Goal: Task Accomplishment & Management: Complete application form

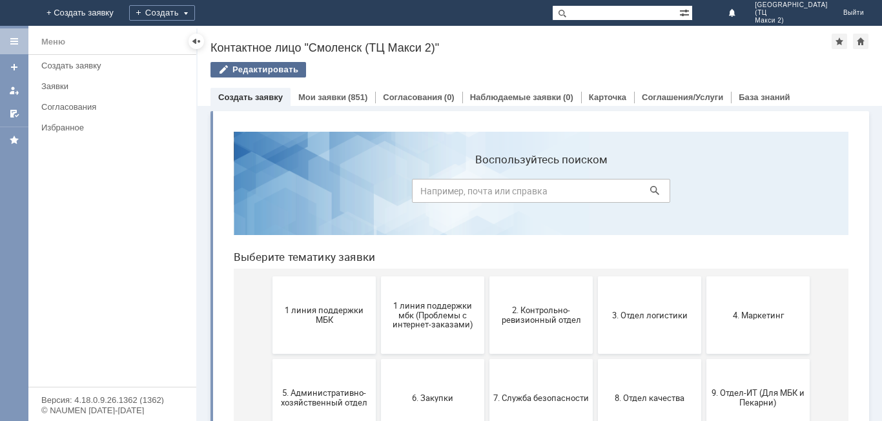
click at [289, 67] on div "Редактировать" at bounding box center [259, 70] width 96 height 16
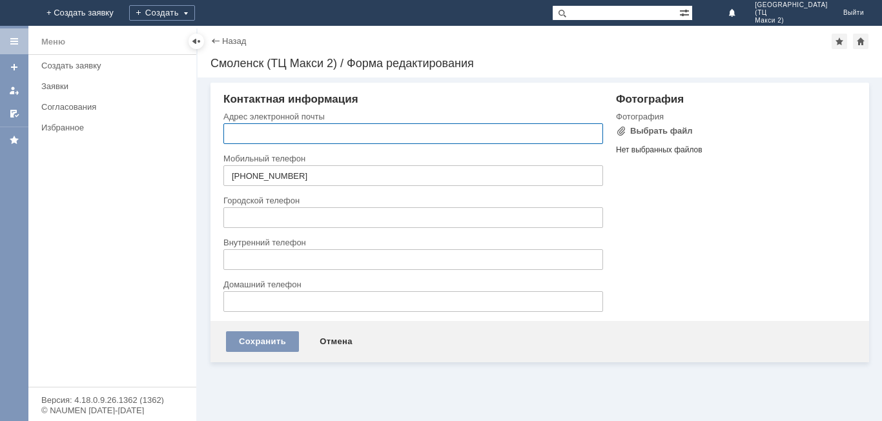
type input "[EMAIL_ADDRESS][DOMAIN_NAME]"
click at [195, 10] on div "Создать" at bounding box center [162, 13] width 66 height 16
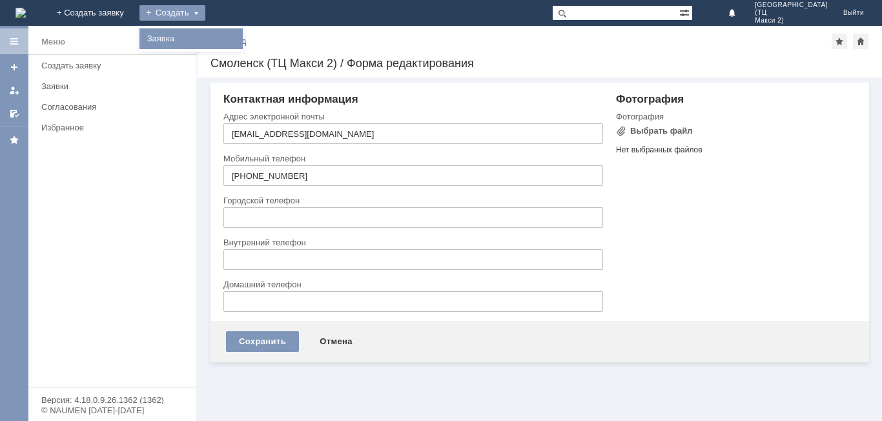
click at [240, 41] on link "Заявка" at bounding box center [191, 39] width 98 height 16
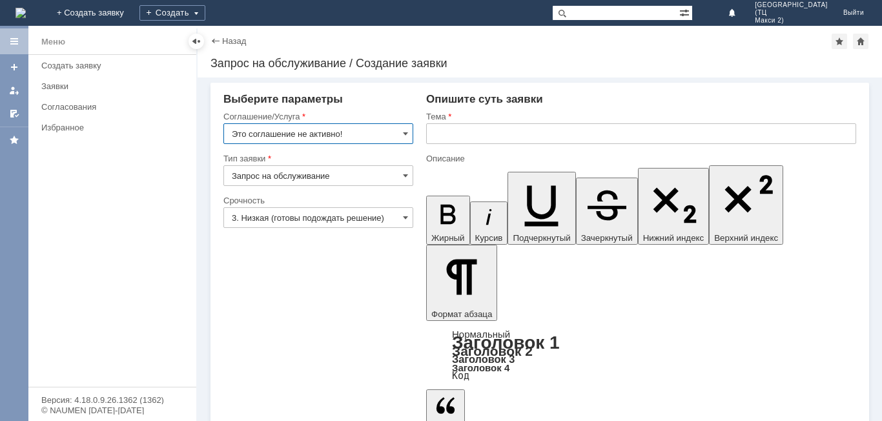
click at [384, 140] on input "Это соглашение не активно!" at bounding box center [318, 133] width 190 height 21
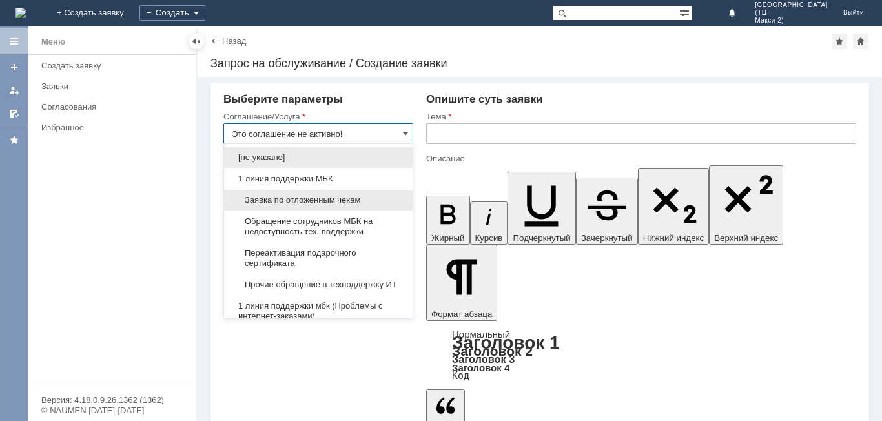
click at [315, 206] on div "Заявка по отложенным чекам" at bounding box center [318, 200] width 189 height 21
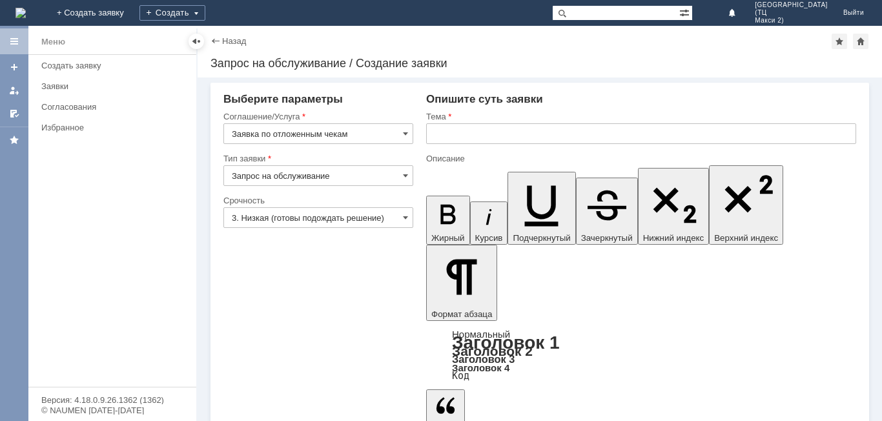
type input "Заявка по отложенным чекам"
click at [295, 216] on input "3. Низкая (готовы подождать решение)" at bounding box center [318, 217] width 190 height 21
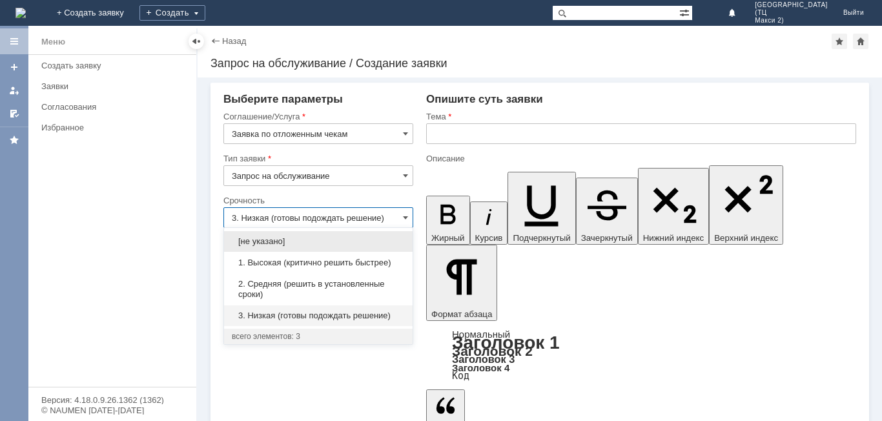
click at [496, 129] on input "text" at bounding box center [641, 133] width 430 height 21
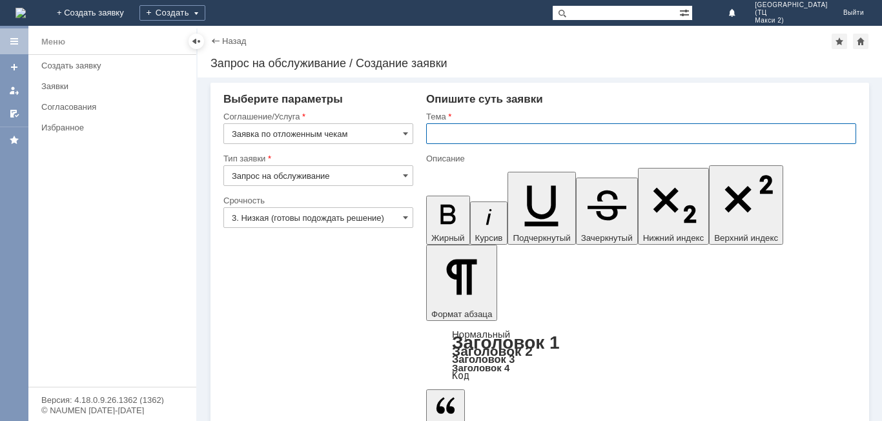
type input "3. Низкая (готовы подождать решение)"
type input "Отложенные чеки"
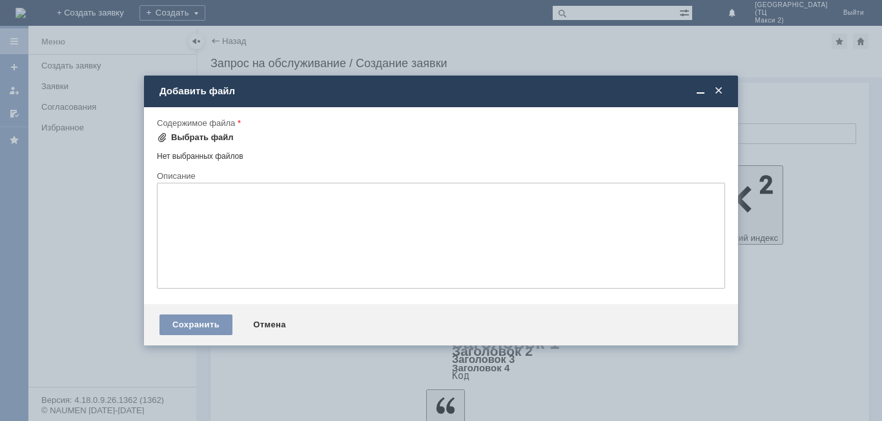
click at [219, 131] on div "Выбрать файл" at bounding box center [195, 138] width 77 height 16
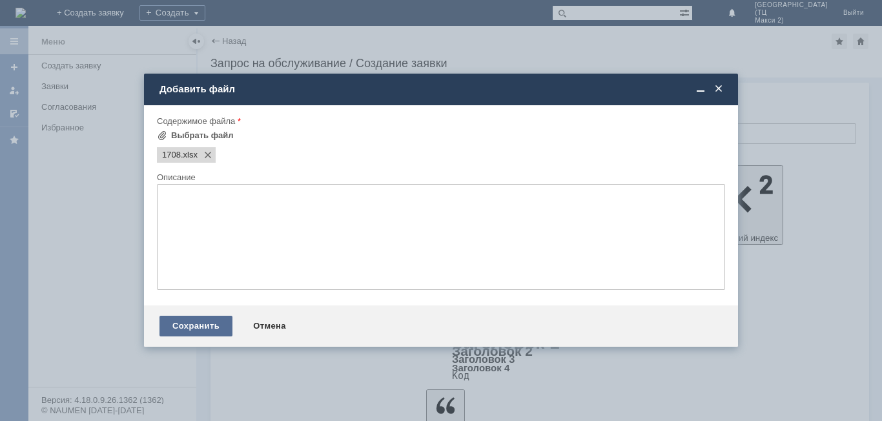
click at [202, 322] on div "Сохранить" at bounding box center [196, 326] width 73 height 21
